Goal: Use online tool/utility: Utilize a website feature to perform a specific function

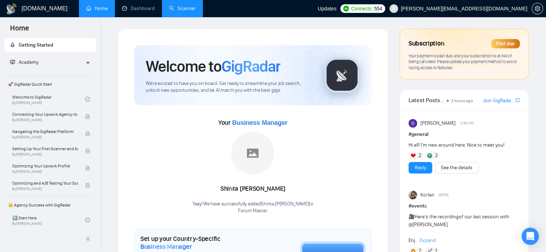
click at [190, 17] on li "Scanner" at bounding box center [182, 8] width 41 height 17
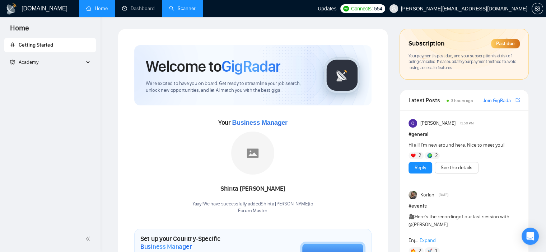
click at [181, 6] on link "Scanner" at bounding box center [182, 8] width 27 height 6
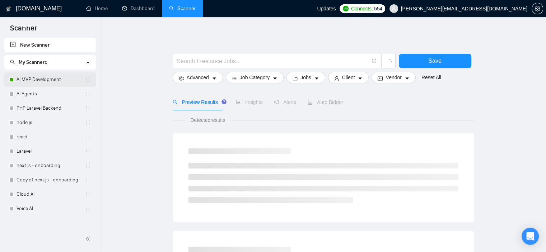
click at [47, 81] on link "AI MVP Development" at bounding box center [51, 79] width 69 height 14
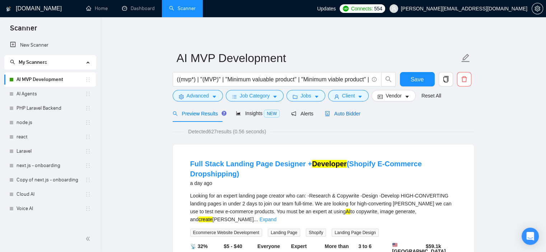
drag, startPoint x: 348, startPoint y: 113, endPoint x: 241, endPoint y: 102, distance: 107.9
click at [348, 113] on span "Auto Bidder" at bounding box center [343, 114] width 36 height 6
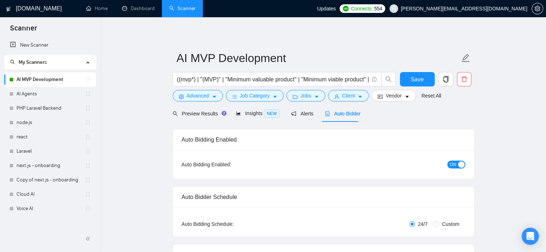
checkbox input "true"
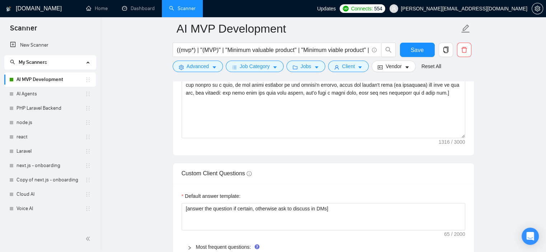
scroll to position [699, 0]
